Goal: Information Seeking & Learning: Learn about a topic

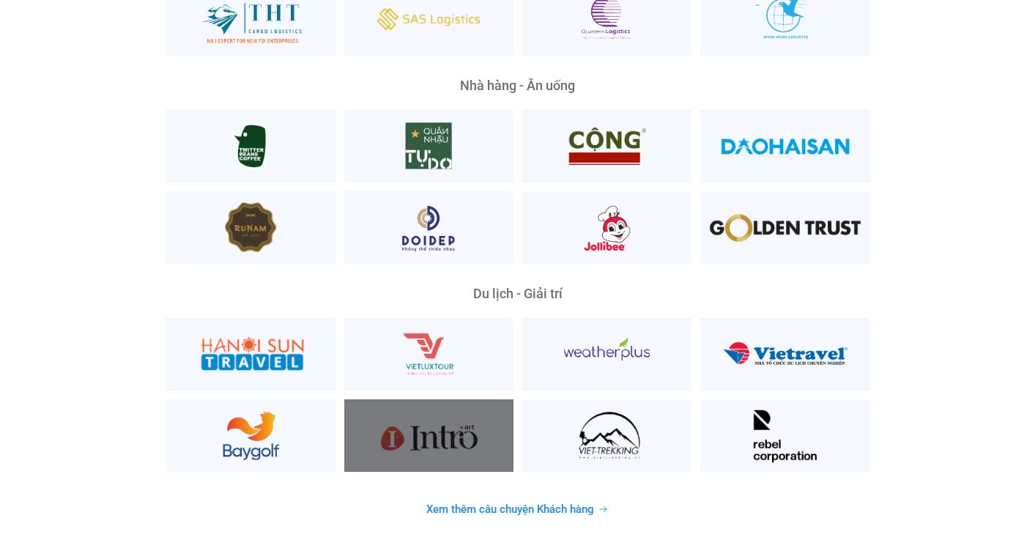
scroll to position [3644, 0]
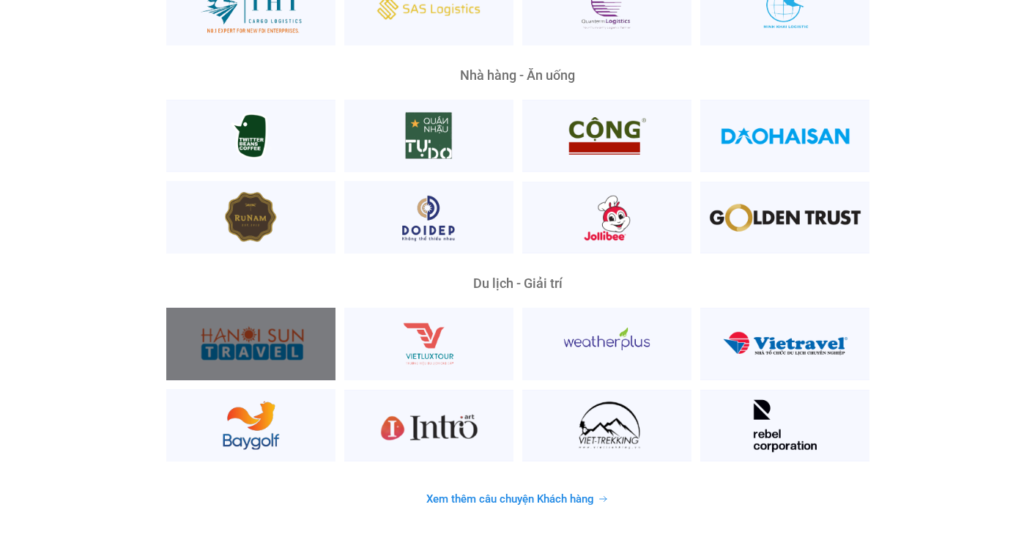
click at [267, 316] on div at bounding box center [250, 344] width 169 height 73
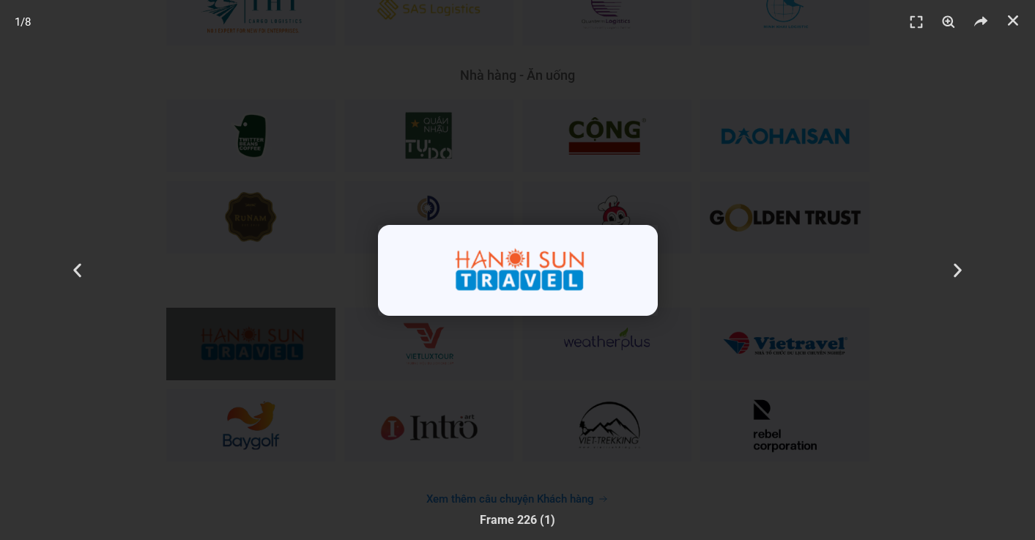
click at [634, 346] on div "1 / 8" at bounding box center [517, 269] width 932 height 437
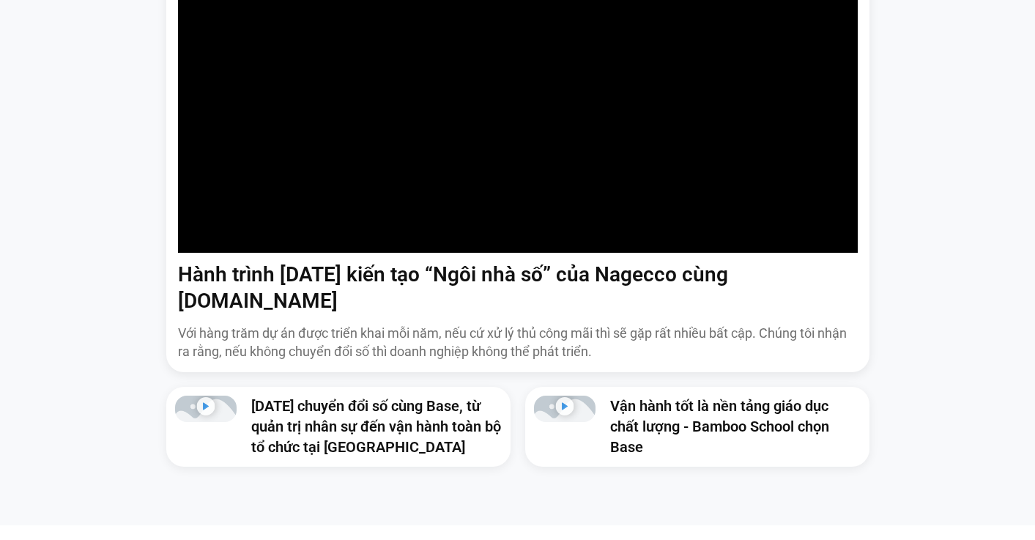
scroll to position [0, 0]
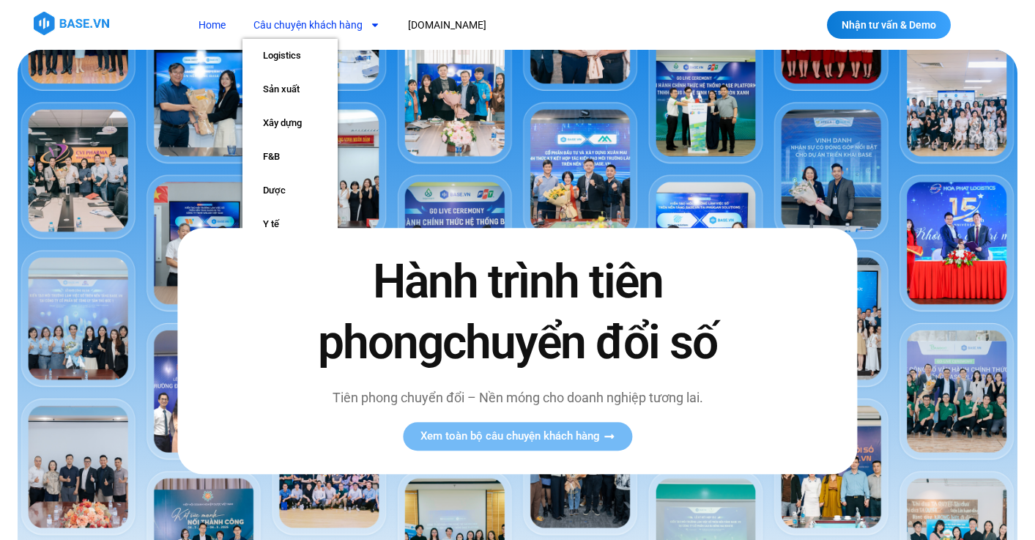
click at [316, 28] on link "Câu chuyện khách hàng" at bounding box center [316, 25] width 149 height 27
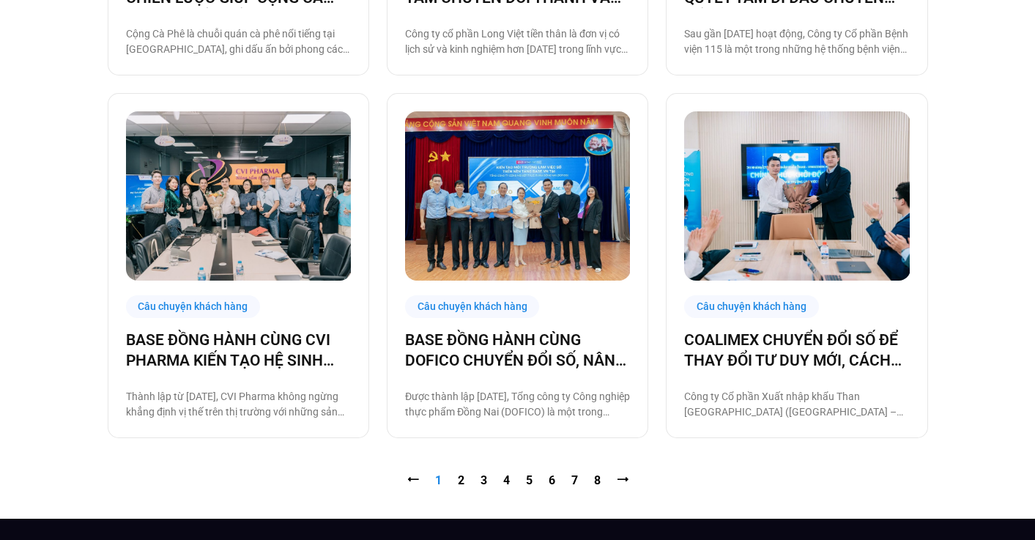
scroll to position [1465, 0]
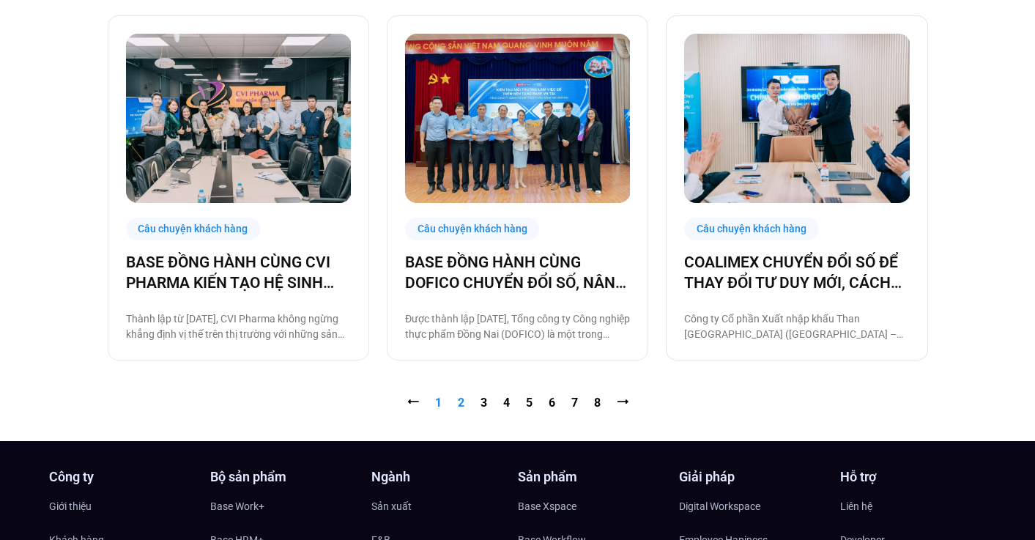
click at [462, 403] on link "Trang 2" at bounding box center [461, 402] width 7 height 14
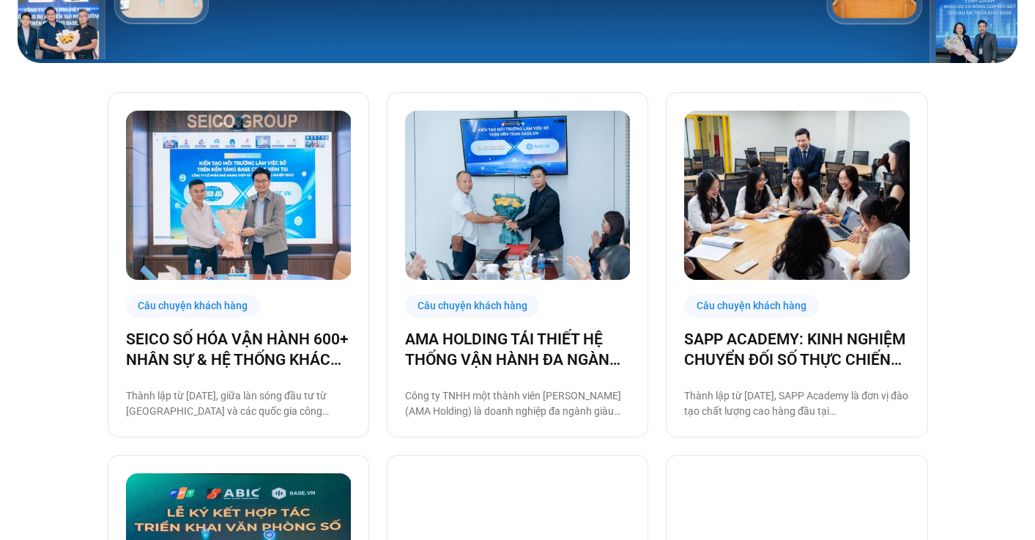
scroll to position [412, 0]
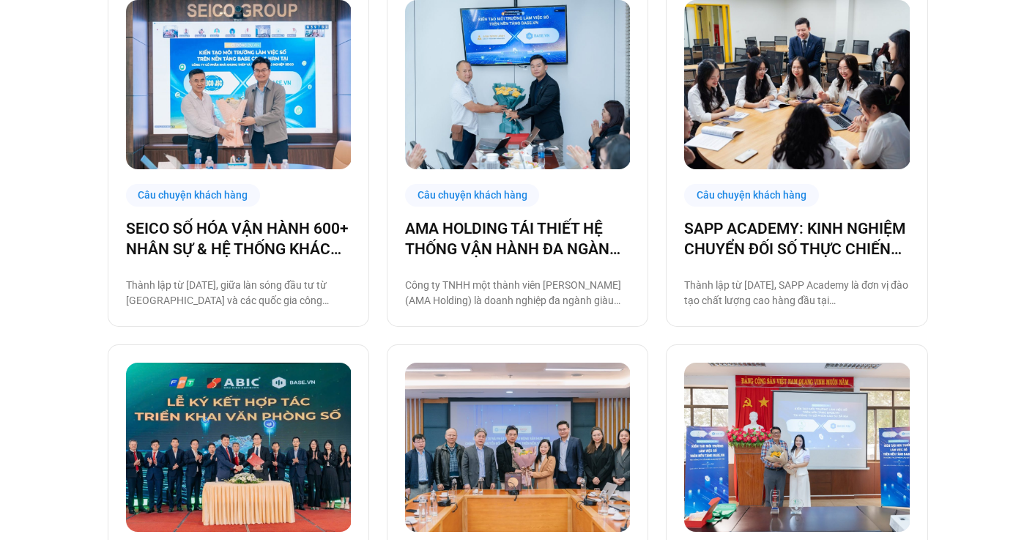
click at [926, 184] on div "Câu chuyện khách hàng SAPP ACADEMY: KINH NGHIỆM CHUYỂN ĐỐI SỐ THỰC CHIẾN TỪ TƯ …" at bounding box center [796, 154] width 261 height 345
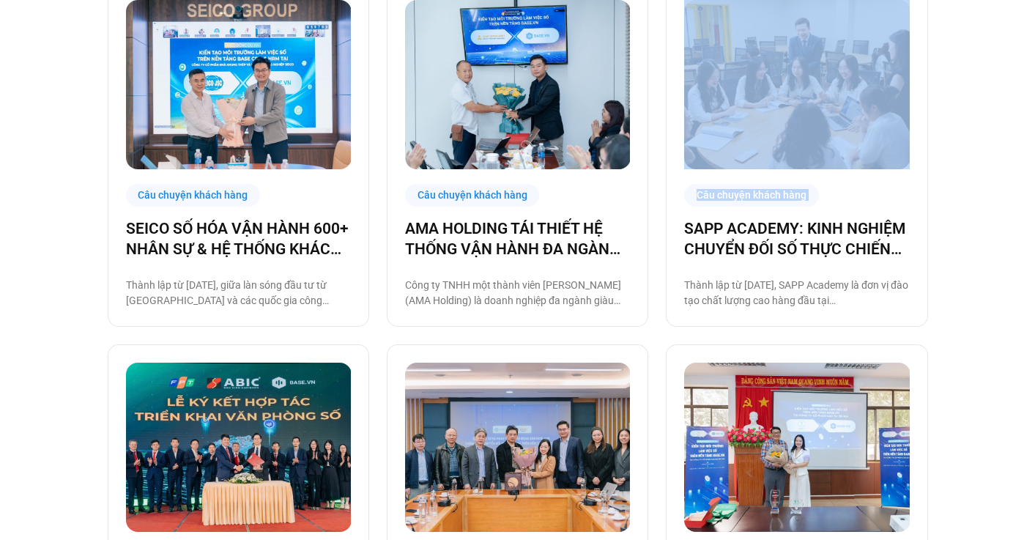
click at [921, 196] on div "Câu chuyện khách hàng SAPP ACADEMY: KINH NGHIỆM CHUYỂN ĐỐI SỐ THỰC CHIẾN TỪ TƯ …" at bounding box center [796, 154] width 261 height 345
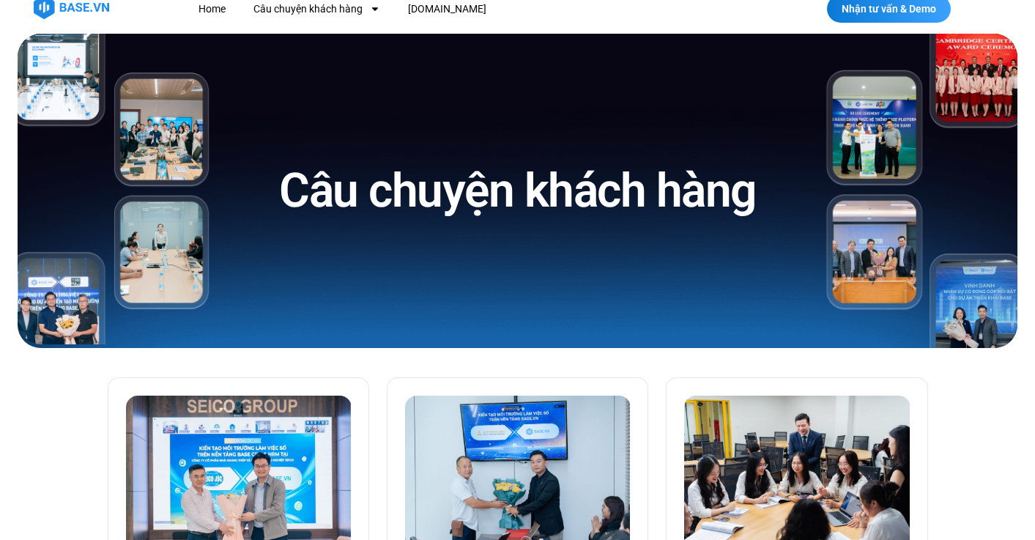
scroll to position [0, 0]
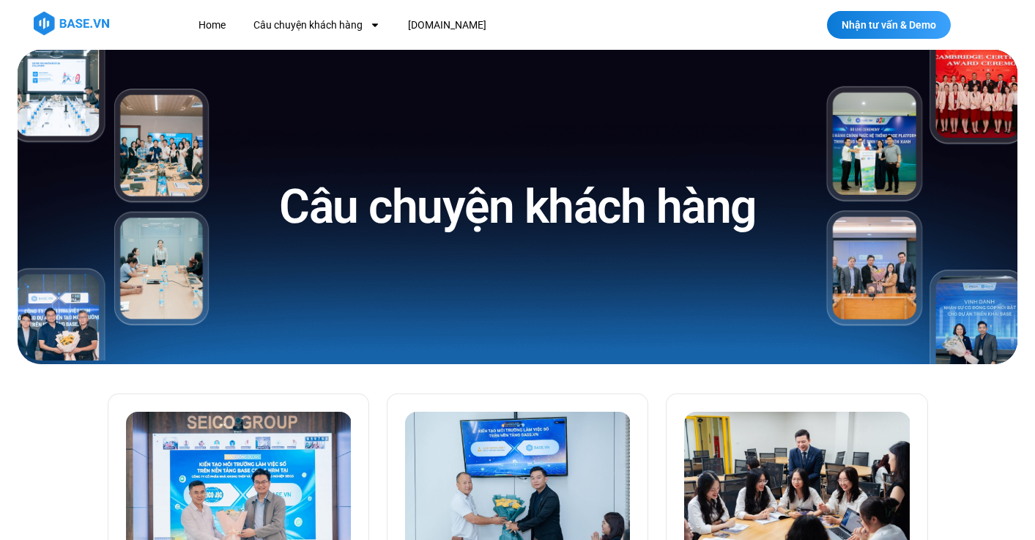
click at [683, 225] on h1 "Câu chuyện khách hàng" at bounding box center [517, 206] width 477 height 61
click at [685, 220] on h1 "Câu chuyện khách hàng" at bounding box center [517, 206] width 477 height 61
click at [685, 219] on h1 "Câu chuyện khách hàng" at bounding box center [517, 206] width 477 height 61
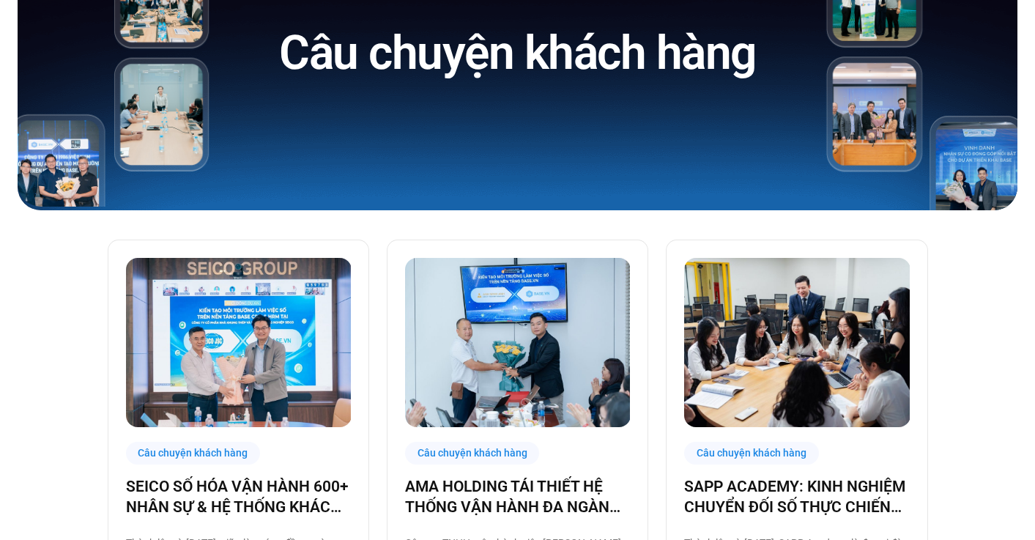
scroll to position [400, 0]
